Goal: Answer question/provide support

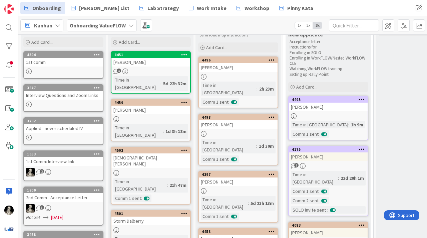
scroll to position [40, 0]
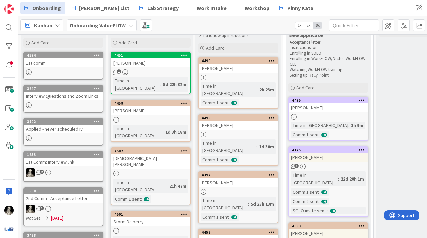
click at [350, 113] on link "4495 [PERSON_NAME] Time in [GEOGRAPHIC_DATA] : 1h 9m Comm 1 sent :" at bounding box center [329, 119] width 80 height 44
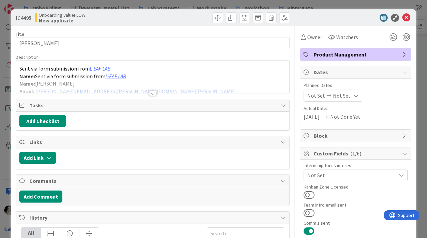
click at [155, 94] on div at bounding box center [152, 93] width 7 height 5
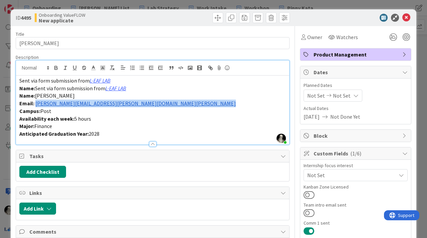
drag, startPoint x: 120, startPoint y: 107, endPoint x: 35, endPoint y: 106, distance: 84.8
click at [35, 106] on div "Sent via form submission from L-EAF LAB Name: Sent via form submission from L-E…" at bounding box center [153, 109] width 274 height 69
copy link "[PERSON_NAME][EMAIL_ADDRESS][PERSON_NAME][DOMAIN_NAME][PERSON_NAME]"
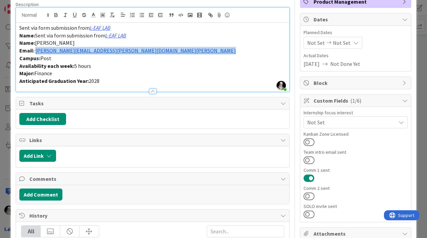
scroll to position [59, 0]
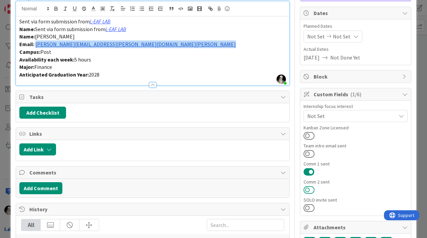
click at [306, 187] on button at bounding box center [309, 189] width 11 height 9
click at [311, 207] on button at bounding box center [309, 207] width 11 height 9
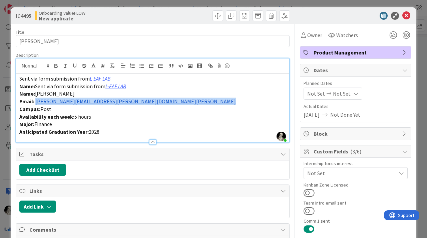
scroll to position [0, 0]
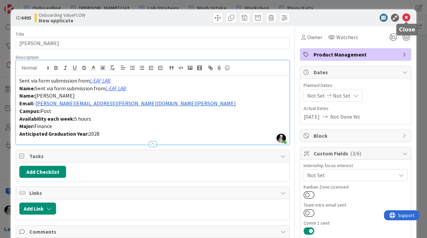
click at [407, 18] on icon at bounding box center [407, 18] width 8 height 8
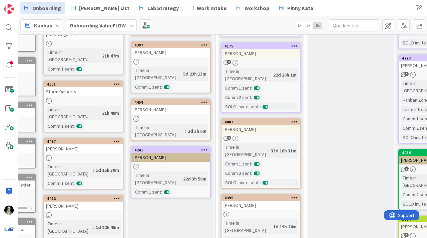
scroll to position [165, 67]
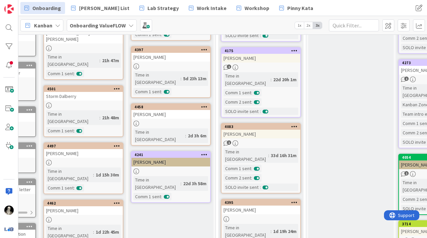
click at [273, 130] on div "[PERSON_NAME]" at bounding box center [261, 134] width 79 height 9
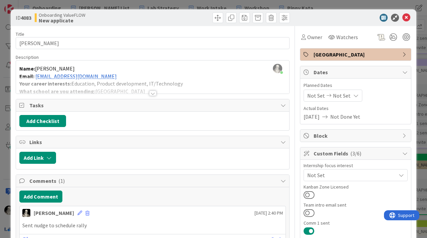
click at [152, 92] on div at bounding box center [152, 93] width 7 height 5
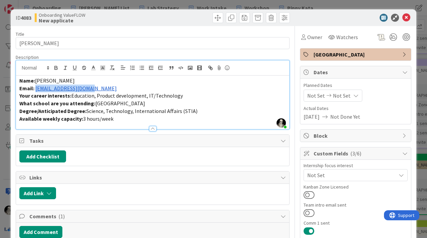
drag, startPoint x: 102, startPoint y: 88, endPoint x: 36, endPoint y: 89, distance: 65.5
click at [36, 89] on p "Email: [EMAIL_ADDRESS][DOMAIN_NAME]" at bounding box center [152, 88] width 267 height 8
copy link "[EMAIL_ADDRESS][DOMAIN_NAME]"
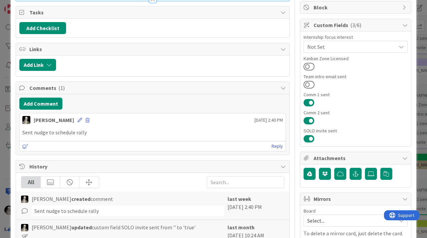
scroll to position [130, 0]
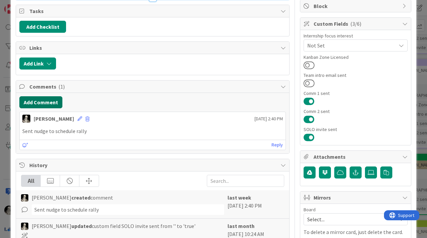
click at [53, 100] on button "Add Comment" at bounding box center [40, 102] width 43 height 12
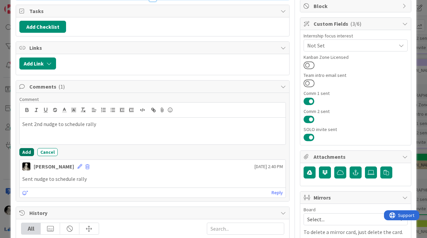
click at [29, 154] on button "Add" at bounding box center [26, 152] width 15 height 8
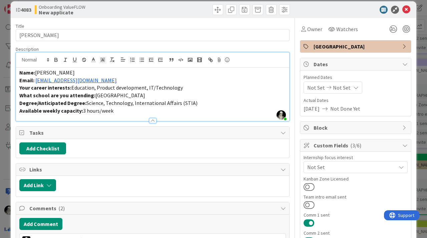
scroll to position [0, 0]
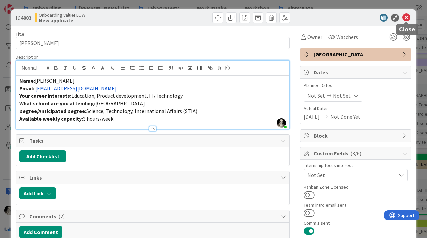
click at [408, 16] on icon at bounding box center [407, 18] width 8 height 8
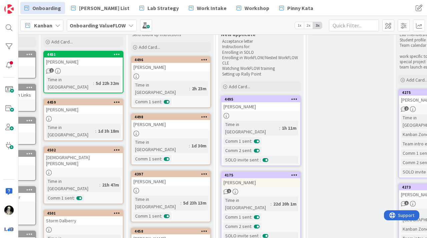
scroll to position [0, 67]
